Goal: Task Accomplishment & Management: Use online tool/utility

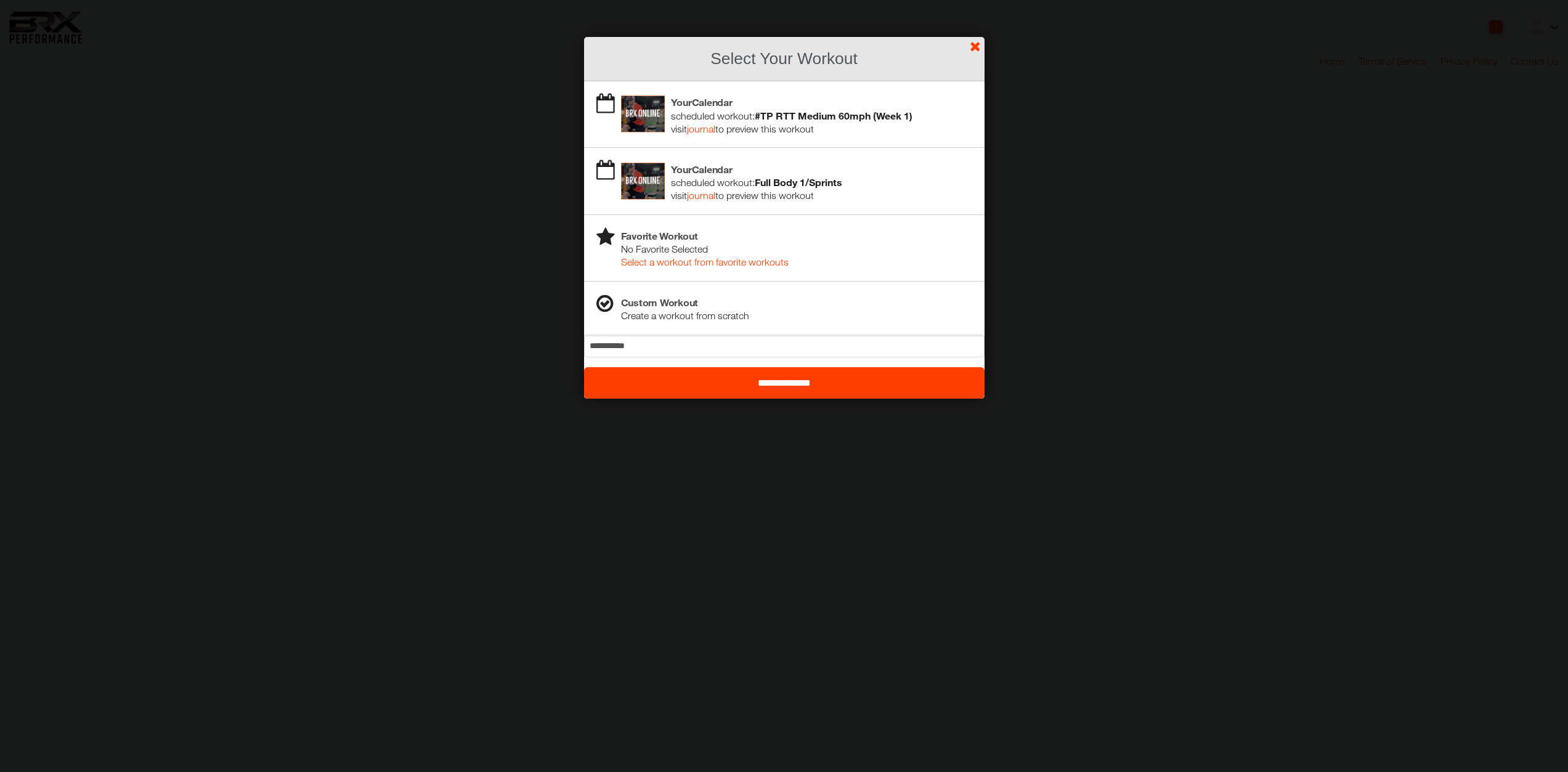
click at [825, 118] on b "#TP RTT Medium 60mph (Week 1)" at bounding box center [834, 115] width 158 height 11
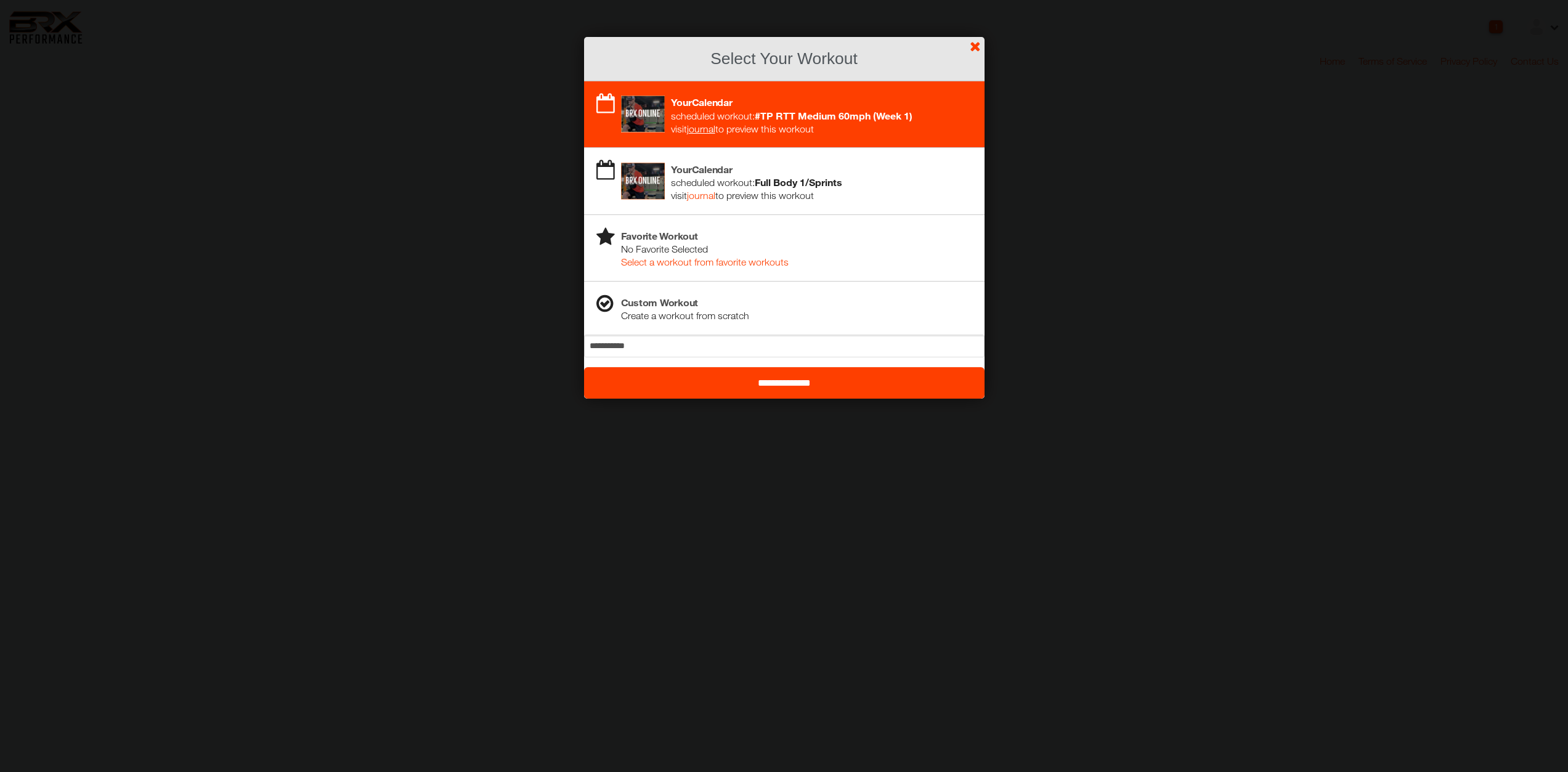
click at [814, 380] on input "**********" at bounding box center [784, 383] width 400 height 31
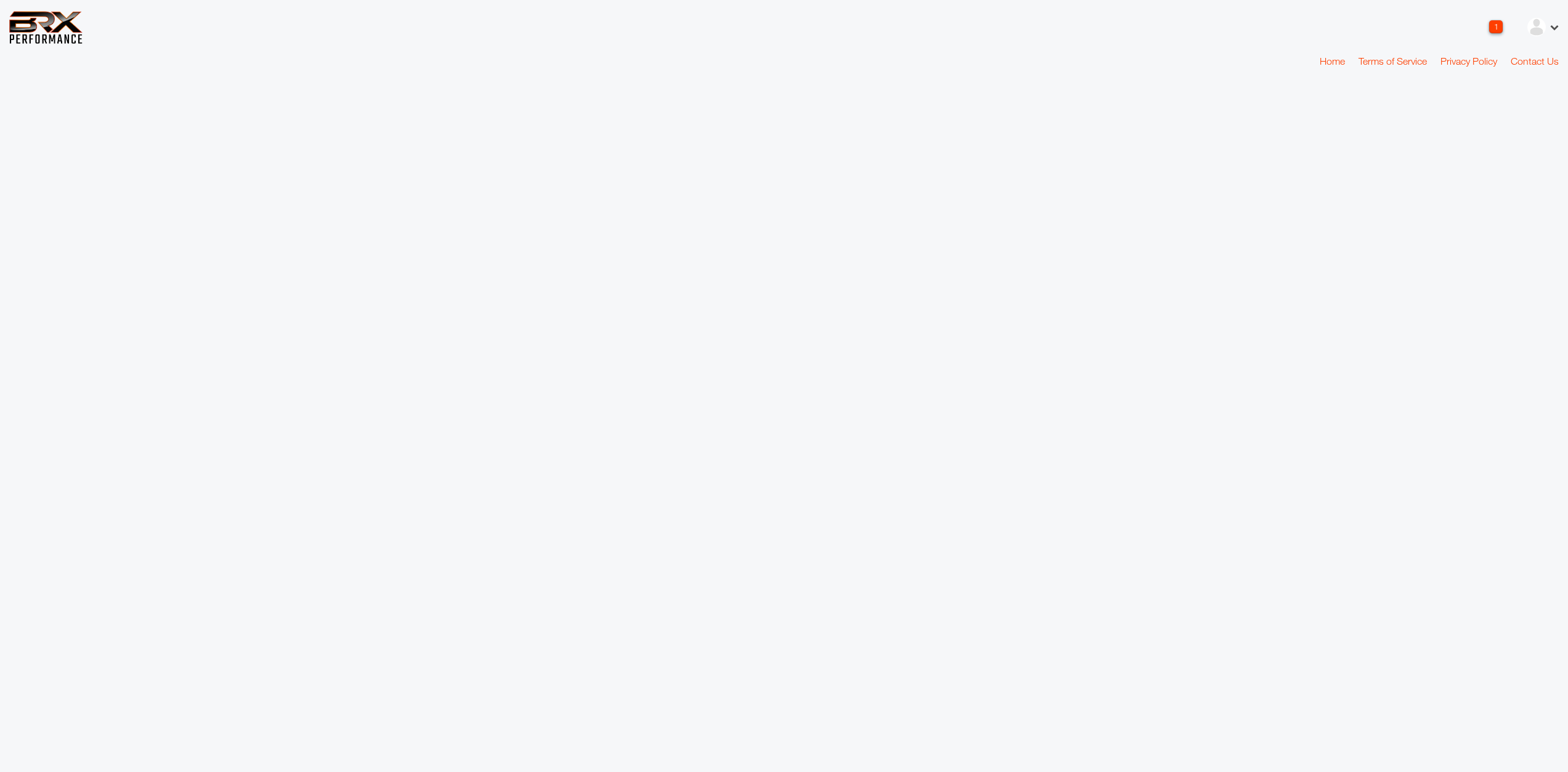
select select "*"
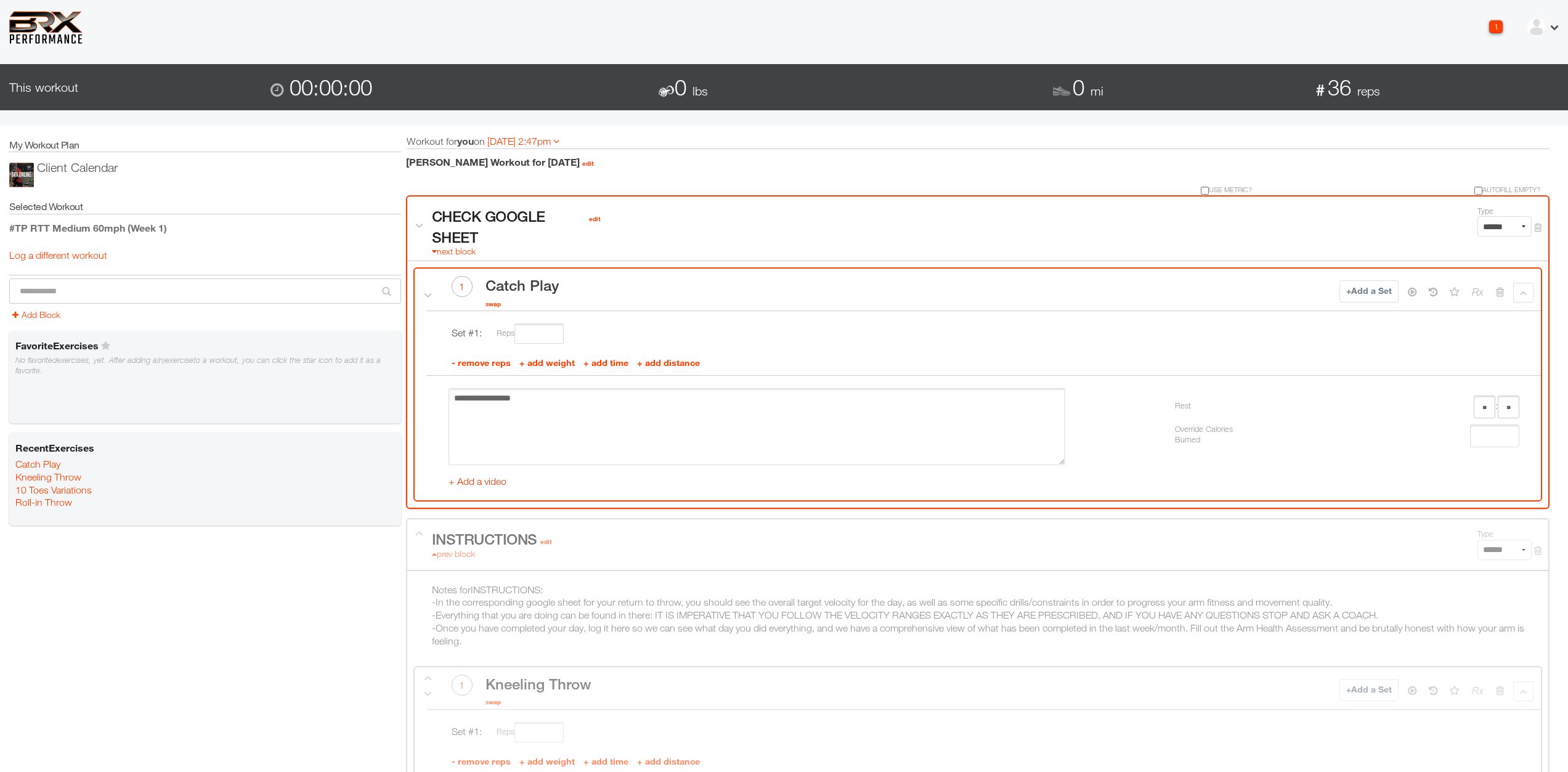
click at [483, 482] on link "+ Add a video" at bounding box center [477, 481] width 58 height 11
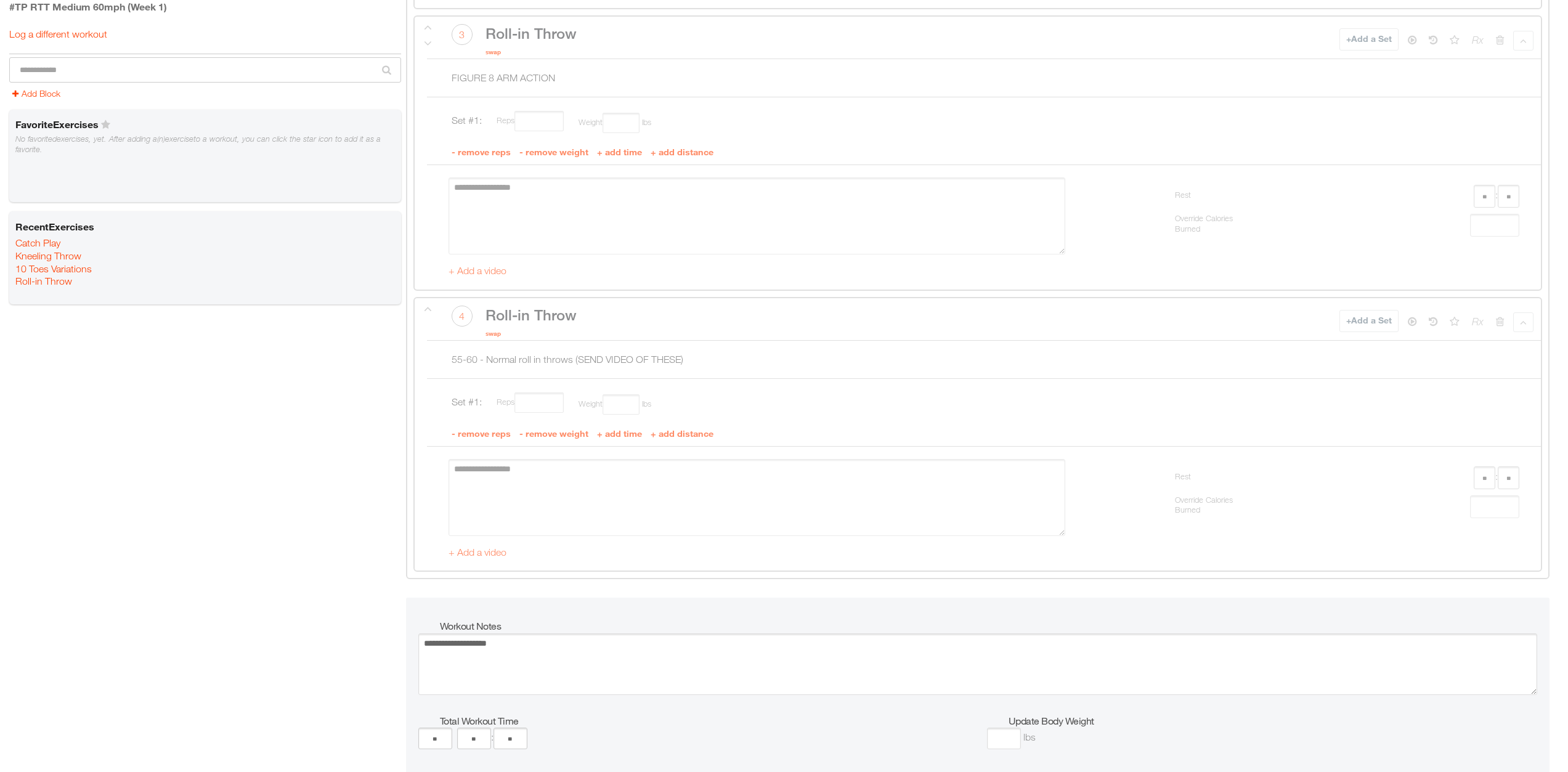
scroll to position [1355, 0]
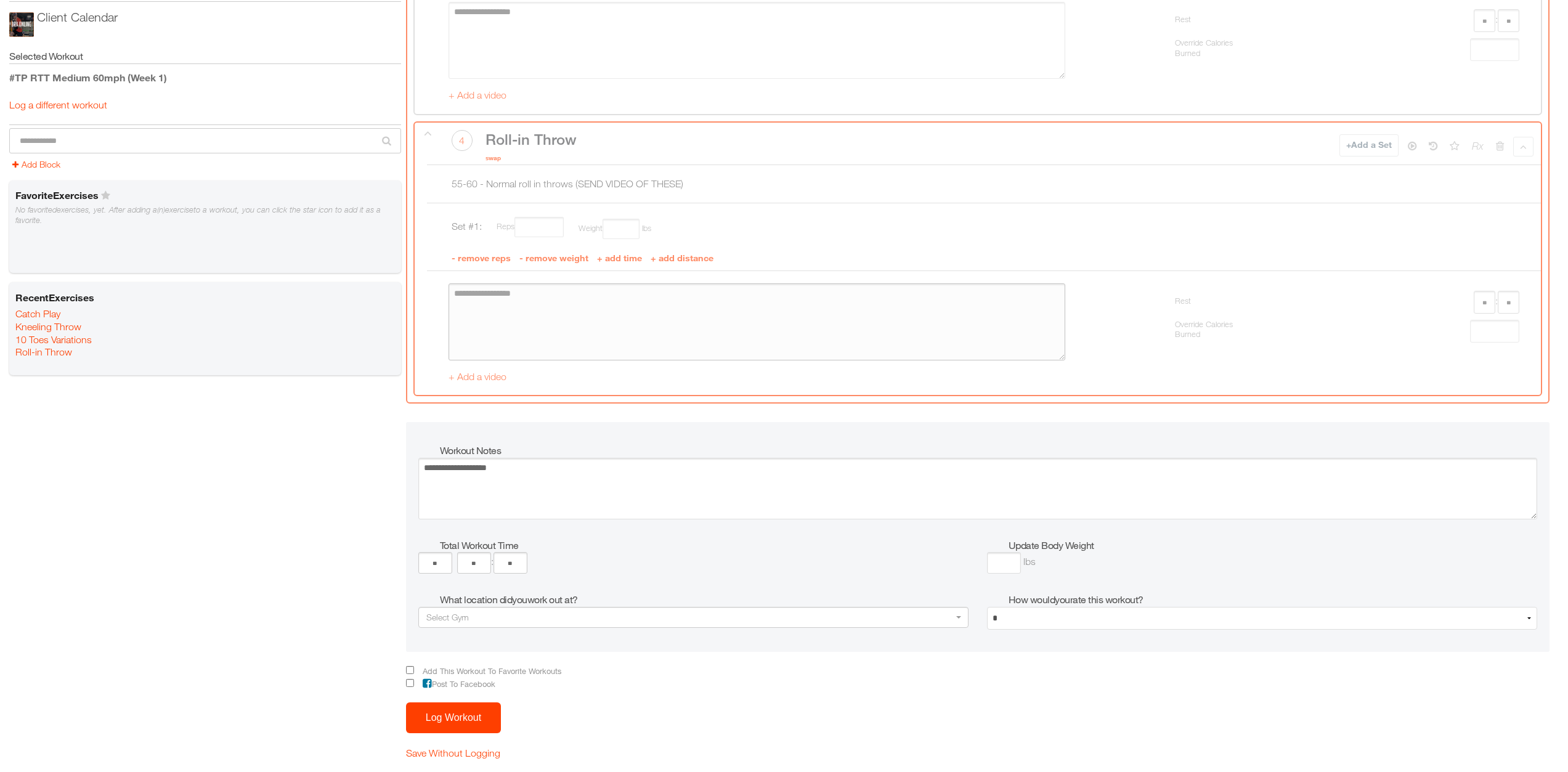
click at [575, 338] on textarea at bounding box center [756, 322] width 617 height 77
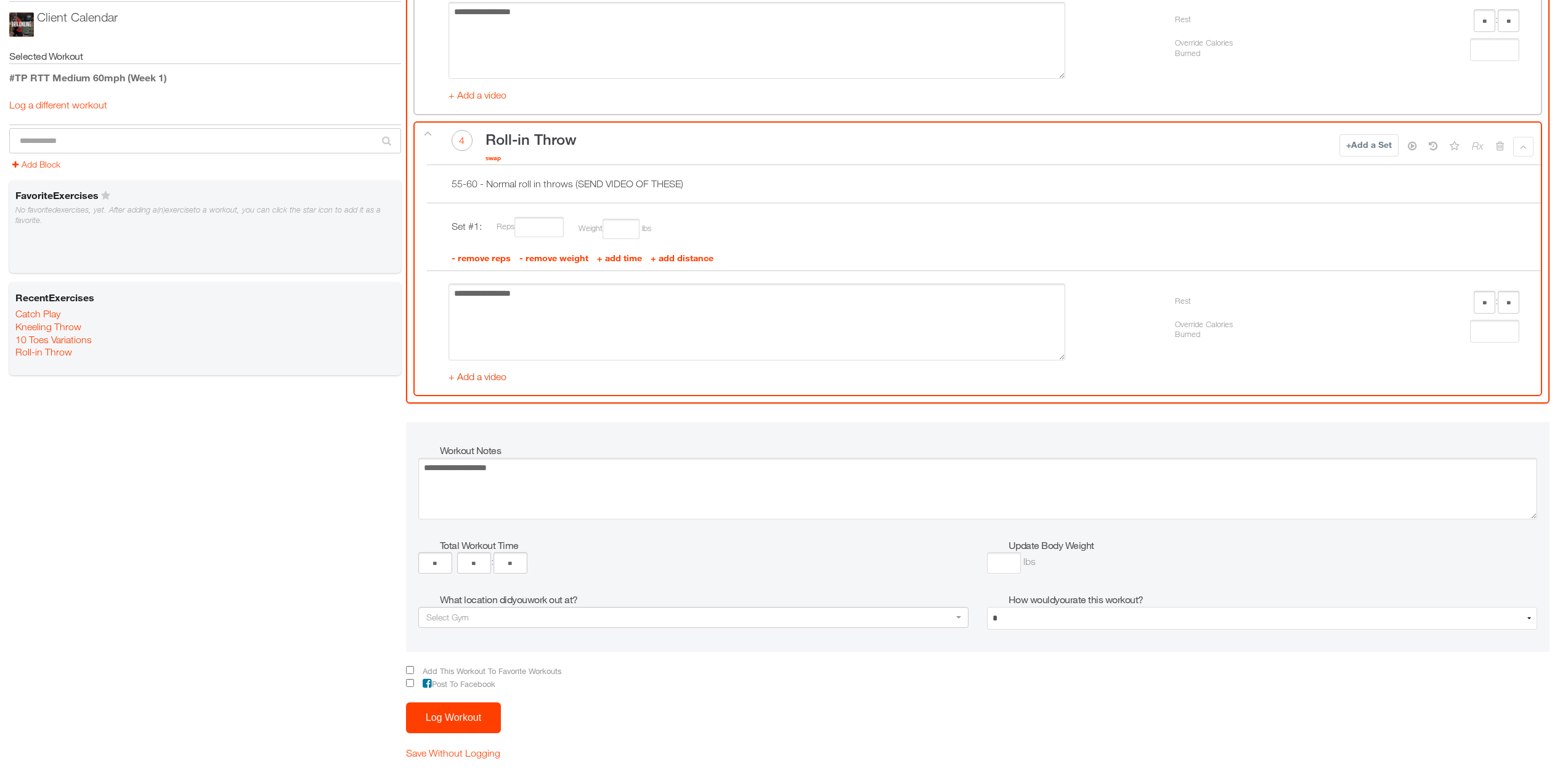
click at [474, 379] on link "+ Add a video" at bounding box center [477, 377] width 58 height 11
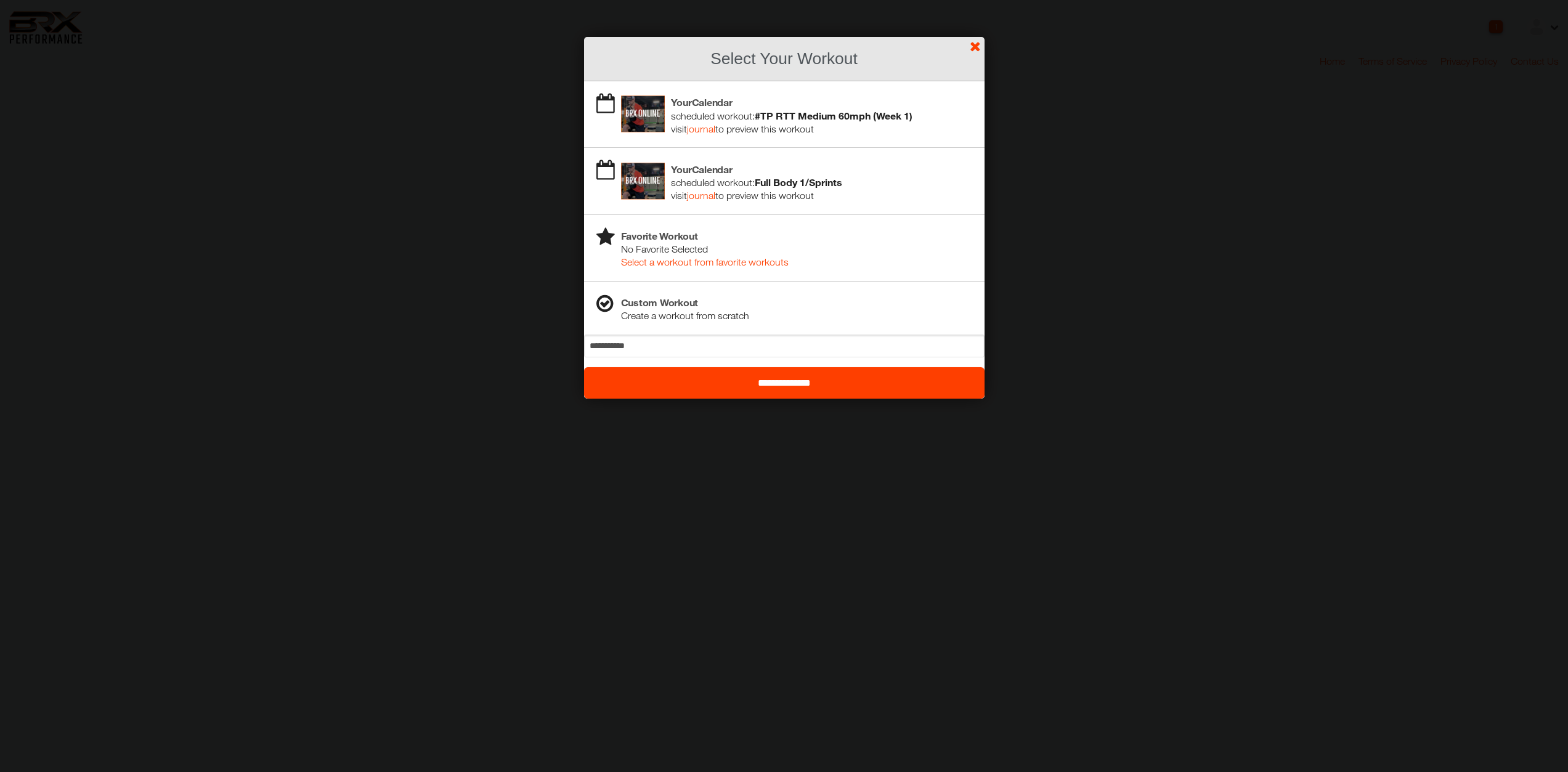
click at [776, 113] on b "#TP RTT Medium 60mph (Week 1)" at bounding box center [834, 115] width 158 height 11
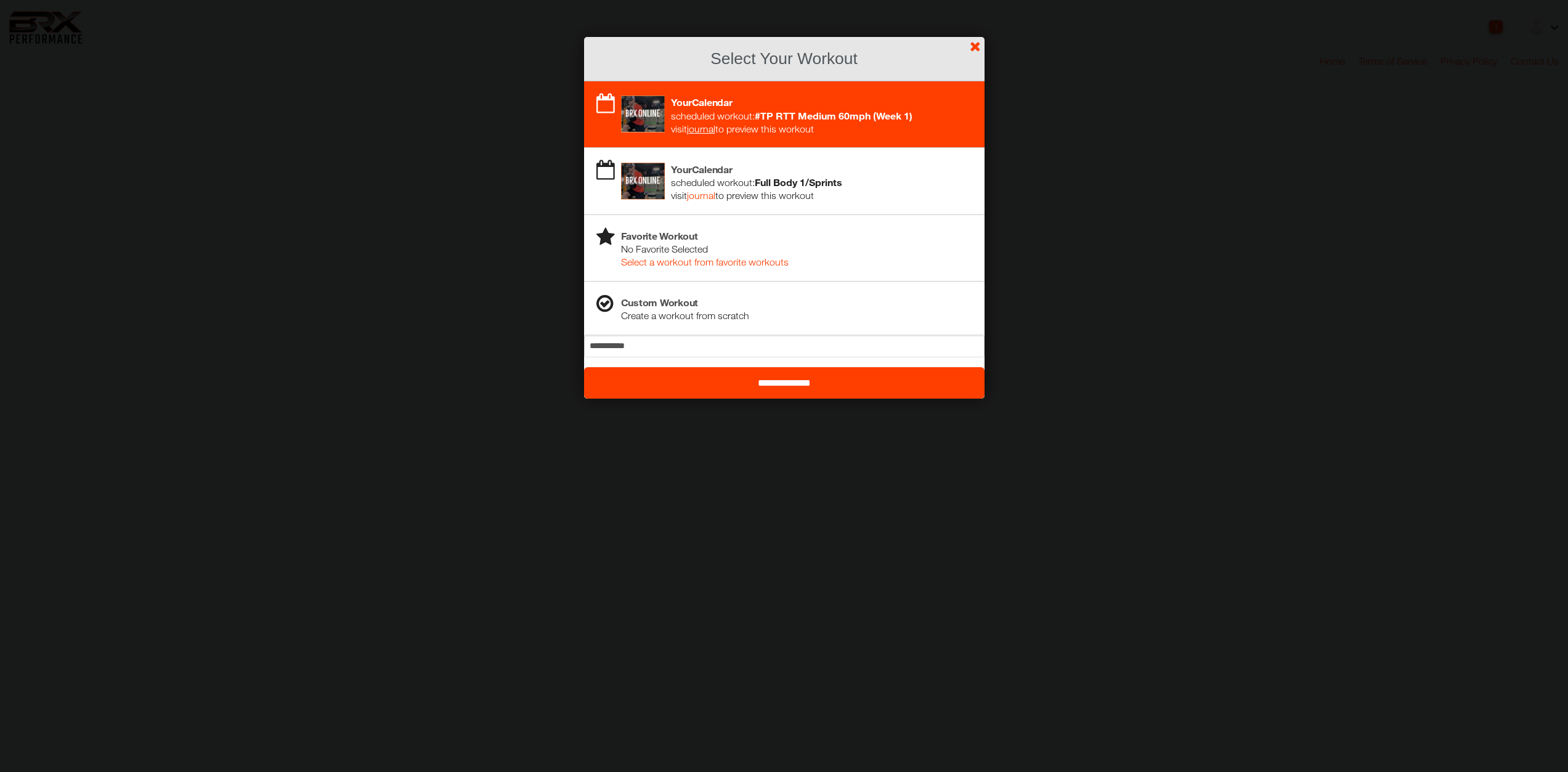
click at [786, 386] on input "**********" at bounding box center [784, 383] width 400 height 31
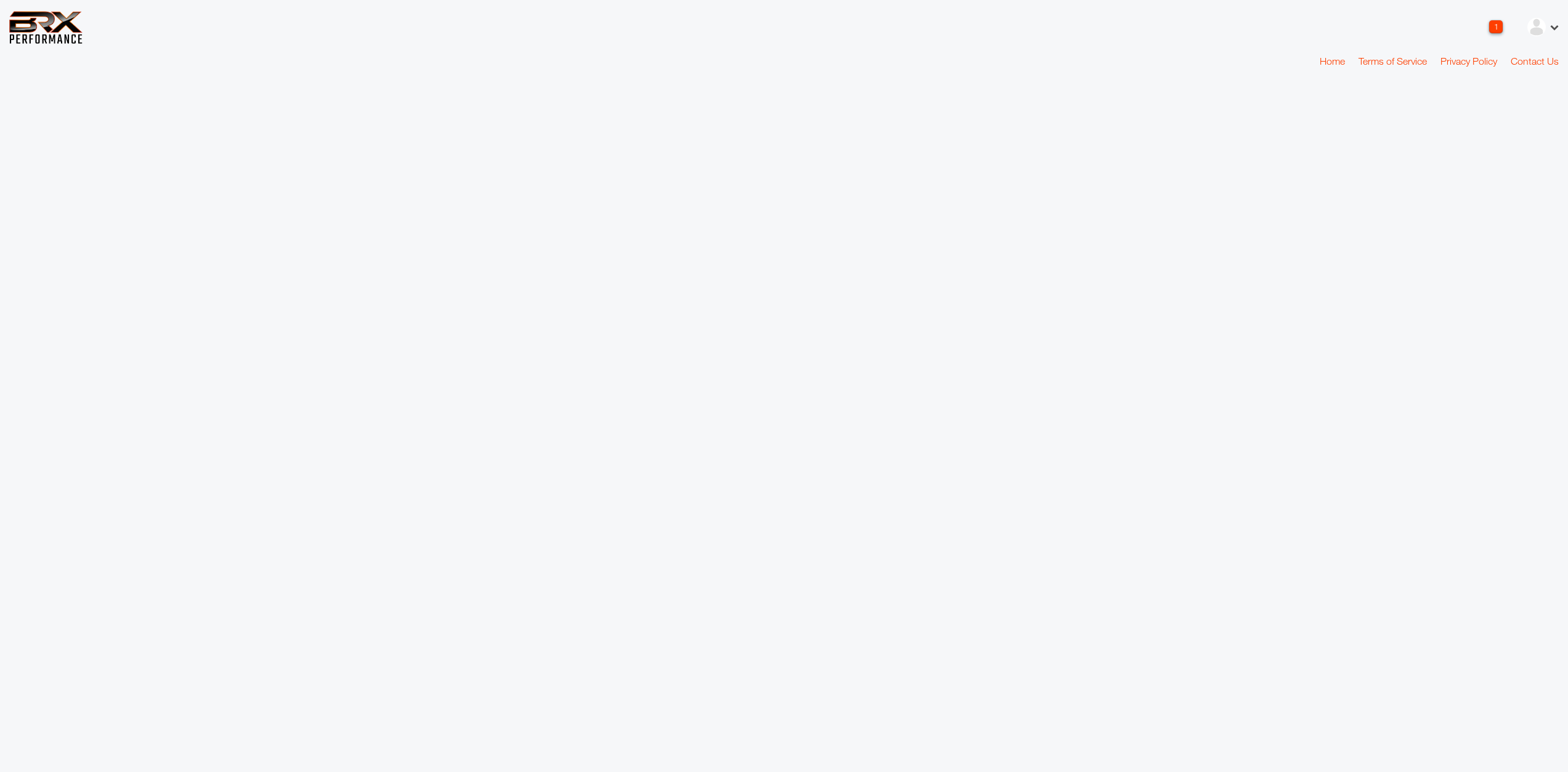
select select "*"
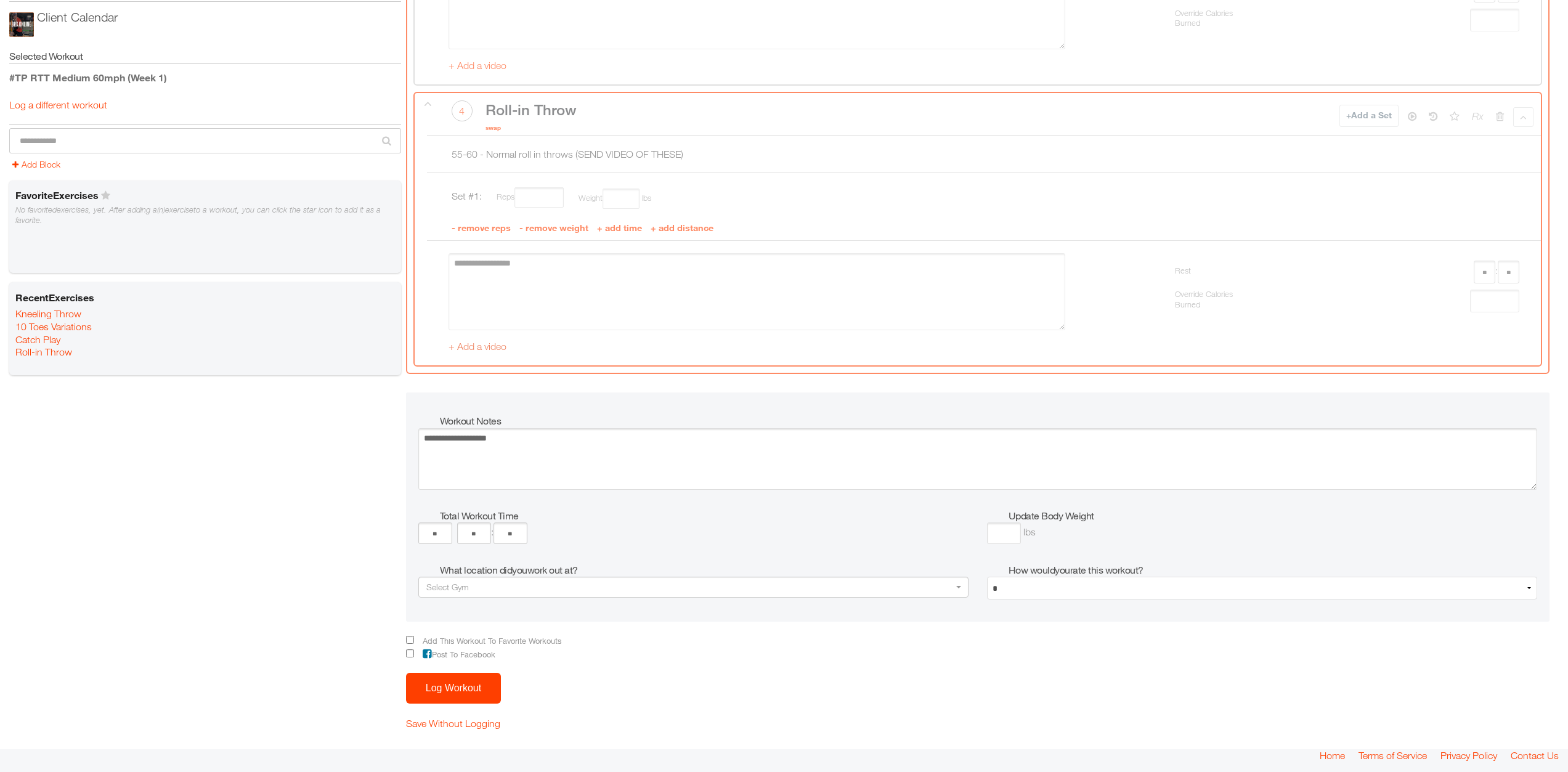
click at [485, 348] on link "+ Add a video" at bounding box center [477, 347] width 58 height 11
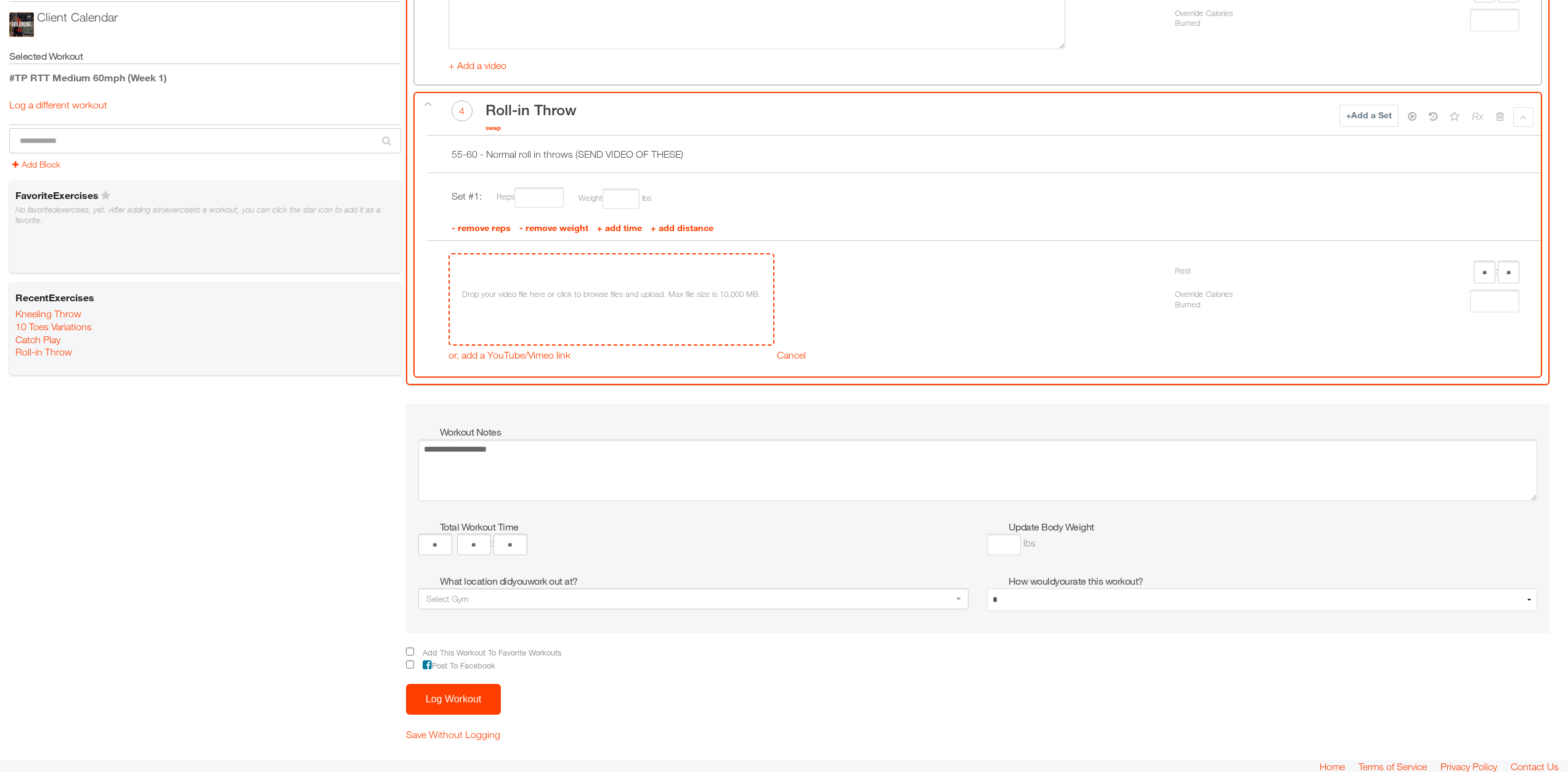
click at [601, 288] on div "Drop your video file here or click to browse files and upload. Max file size is…" at bounding box center [611, 295] width 299 height 23
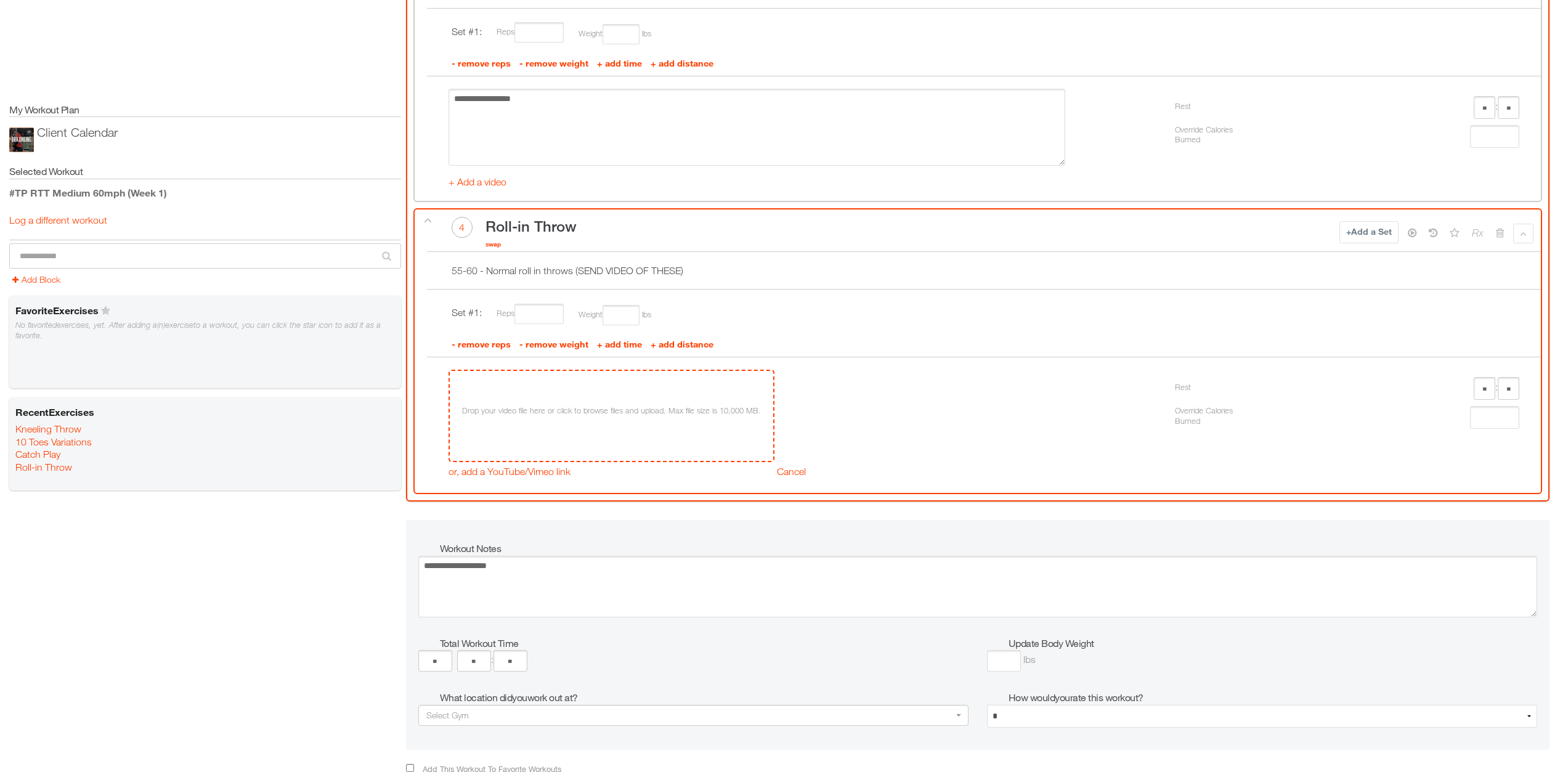
scroll to position [1250, 0]
